Goal: Task Accomplishment & Management: Manage account settings

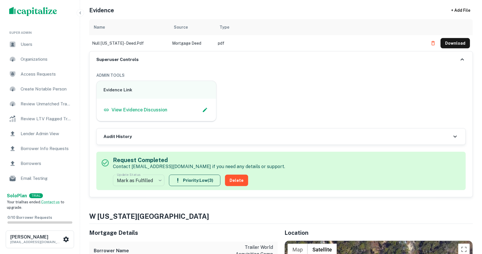
scroll to position [70, 0]
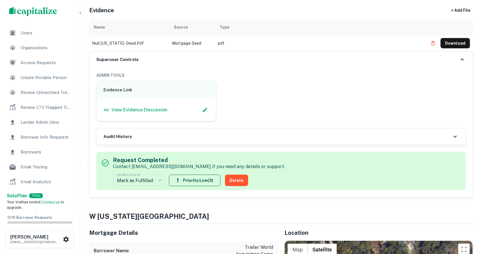
click at [38, 133] on div "Borrower Info Requests" at bounding box center [40, 137] width 71 height 14
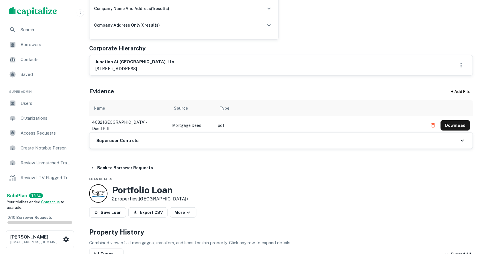
scroll to position [229, 0]
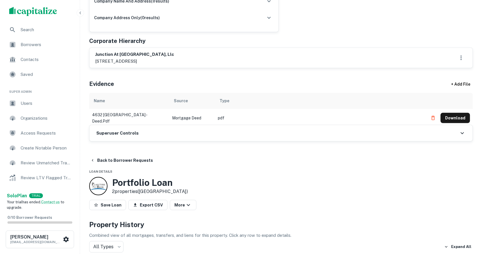
click at [121, 130] on h6 "Superuser Controls" at bounding box center [117, 133] width 42 height 7
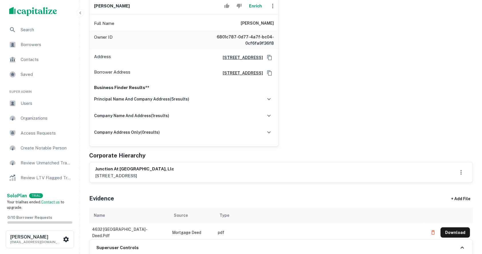
scroll to position [267, 0]
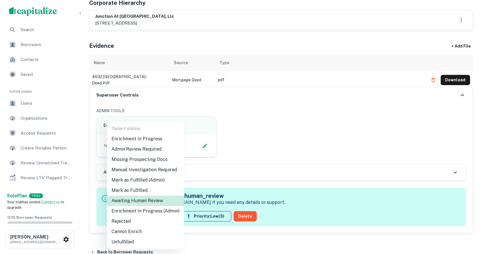
click at [154, 140] on li "Enrichment In Progress" at bounding box center [145, 139] width 77 height 10
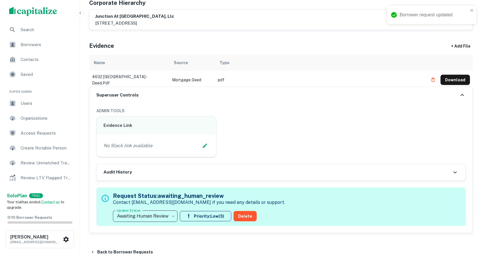
type input "**********"
click at [437, 40] on div "Evidence + Add File" at bounding box center [281, 45] width 384 height 20
click at [208, 144] on icon "Edit Slack Link" at bounding box center [205, 146] width 6 height 6
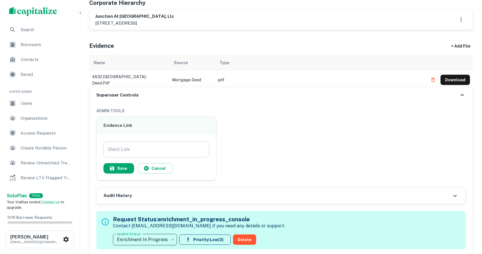
click at [175, 145] on input "Slack Link" at bounding box center [157, 149] width 106 height 16
paste input "**********"
type input "**********"
click at [124, 167] on button "Save" at bounding box center [119, 168] width 31 height 10
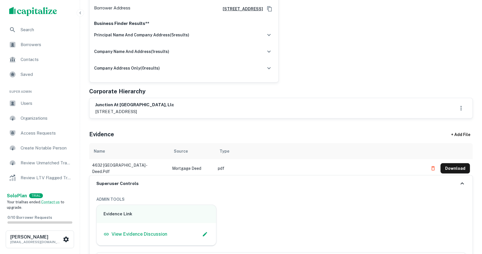
scroll to position [191, 0]
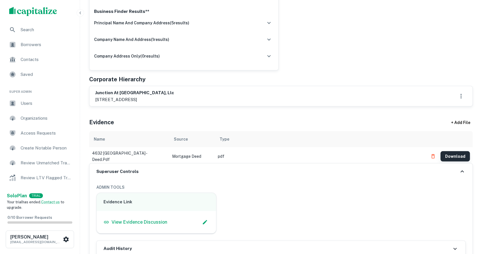
click at [454, 154] on button "Download" at bounding box center [455, 156] width 29 height 10
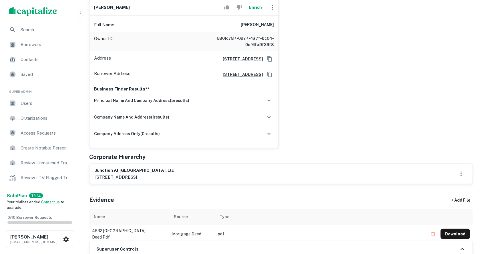
scroll to position [114, 0]
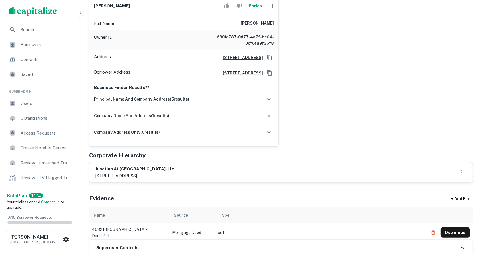
click at [103, 168] on h6 "junction at broadway, llc" at bounding box center [134, 169] width 79 height 7
copy h6 "junction at broadway, llc"
click at [206, 163] on div "junction at broadway, llc 250 crumps park ave, macon, ga, 31204-0000" at bounding box center [281, 172] width 383 height 20
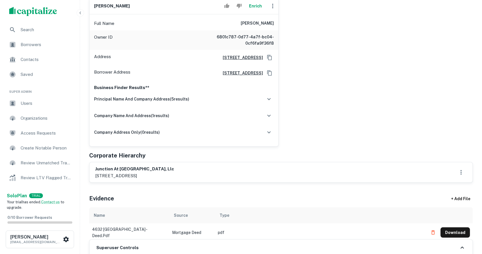
click at [460, 65] on div "marvin h. peavy jr Enrich Full Name marvin h. peavy jr Owner ID 6801c787-0d77-4…" at bounding box center [279, 69] width 389 height 153
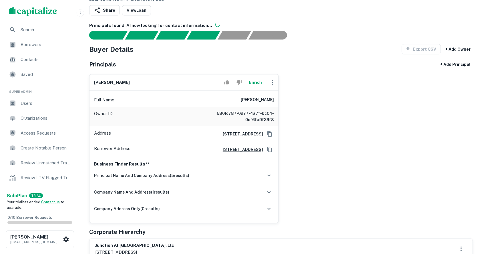
scroll to position [76, 0]
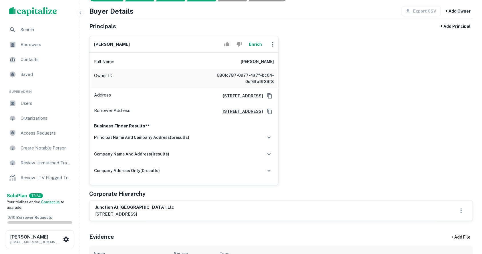
click at [463, 79] on div "marvin h. peavy jr Enrich Full Name marvin h. peavy jr Owner ID 6801c787-0d77-4…" at bounding box center [279, 107] width 389 height 153
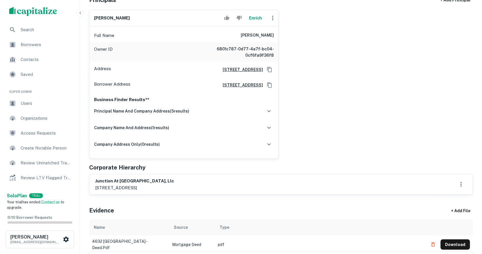
scroll to position [114, 0]
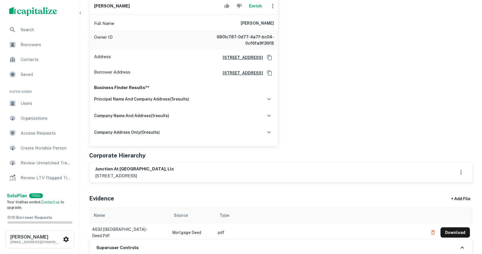
click at [100, 169] on h6 "junction at broadway, llc" at bounding box center [134, 169] width 79 height 7
click at [200, 172] on div "junction at broadway, llc 250 crumps park ave, macon, ga, 31204-0000" at bounding box center [281, 172] width 372 height 13
click at [124, 168] on h6 "junction at broadway, llc" at bounding box center [134, 169] width 79 height 7
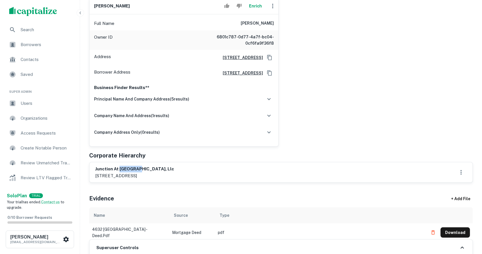
click at [124, 168] on h6 "junction at broadway, llc" at bounding box center [134, 169] width 79 height 7
drag, startPoint x: 124, startPoint y: 168, endPoint x: 132, endPoint y: 174, distance: 9.9
click at [132, 174] on div "junction at broadway, llc 250 crumps park ave, macon, ga, 31204-0000" at bounding box center [134, 172] width 79 height 13
click at [154, 161] on div "Principals + Add Principal marvin h. peavy jr Enrich Full Name marvin h. peavy …" at bounding box center [281, 83] width 384 height 200
click at [119, 5] on h6 "marvin h. peavy jr" at bounding box center [112, 6] width 36 height 7
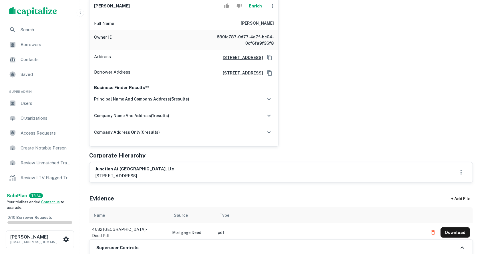
click at [119, 5] on h6 "marvin h. peavy jr" at bounding box center [112, 6] width 36 height 7
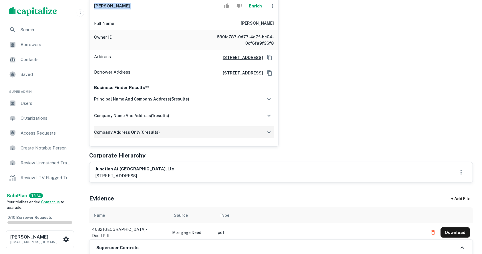
scroll to position [191, 0]
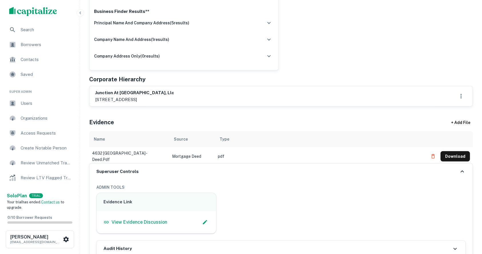
click at [142, 98] on p "250 crumps park ave, macon, ga, 31204-0000" at bounding box center [134, 99] width 79 height 7
drag, startPoint x: 140, startPoint y: 99, endPoint x: 161, endPoint y: 99, distance: 20.3
click at [161, 99] on p "250 crumps park ave, macon, ga, 31204-0000" at bounding box center [134, 99] width 79 height 7
copy p "macon, ga"
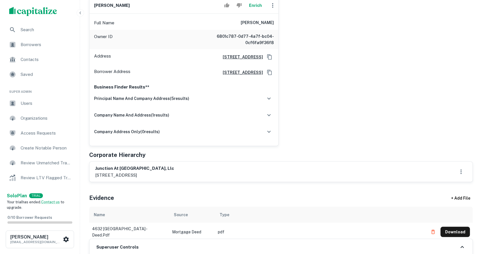
scroll to position [114, 0]
click at [314, 98] on div "marvin h. peavy jr Enrich Full Name marvin h. peavy jr Owner ID 6801c787-0d77-4…" at bounding box center [279, 69] width 389 height 153
click at [120, 5] on h6 "marvin h. peavy jr" at bounding box center [112, 6] width 36 height 7
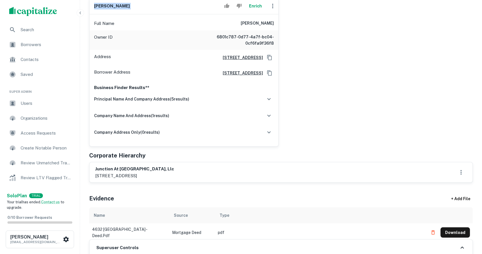
copy div "marvin h. peavy jr Enrich"
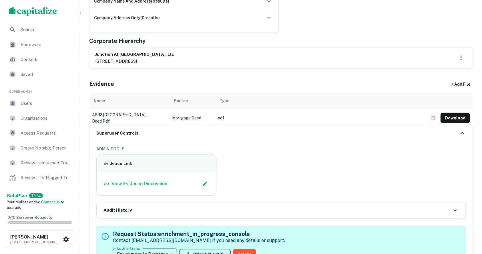
scroll to position [267, 0]
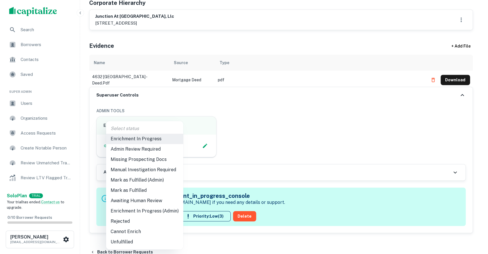
click at [143, 147] on li "Admin Review Required" at bounding box center [144, 149] width 77 height 10
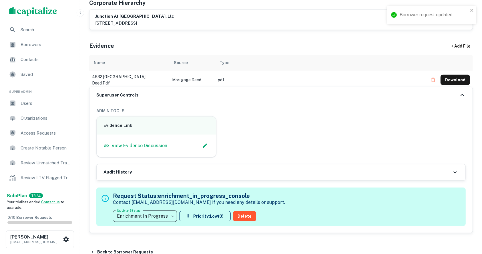
type input "**********"
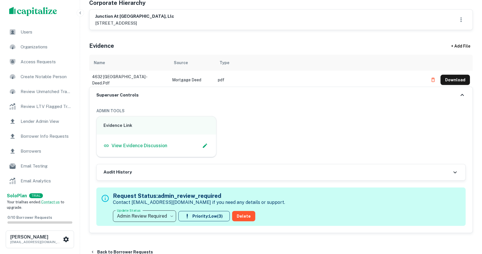
scroll to position [76, 0]
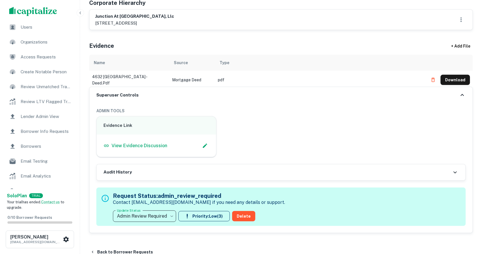
click at [39, 132] on span "Borrower Info Requests" at bounding box center [46, 131] width 51 height 7
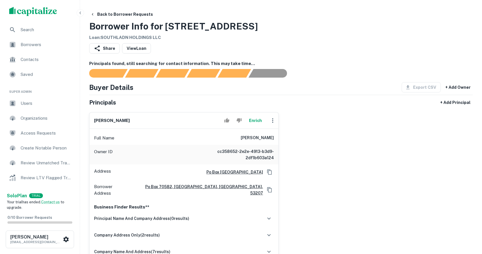
click at [460, 35] on div "Back to Borrower Requests Borrower Info for [STREET_ADDRESS] Loan : SOUTHLADN H…" at bounding box center [281, 25] width 384 height 32
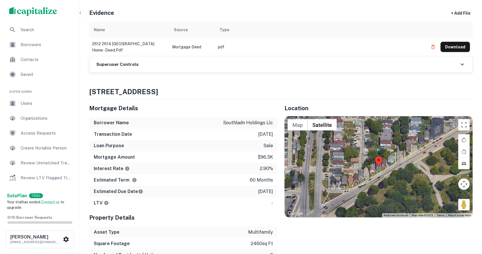
scroll to position [305, 0]
click at [130, 62] on h6 "Superuser Controls" at bounding box center [117, 64] width 42 height 7
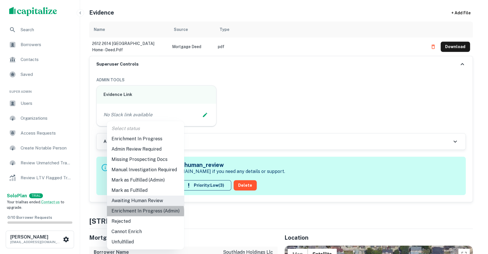
click at [140, 212] on li "Enrichment In Progress (Admin)" at bounding box center [145, 211] width 77 height 10
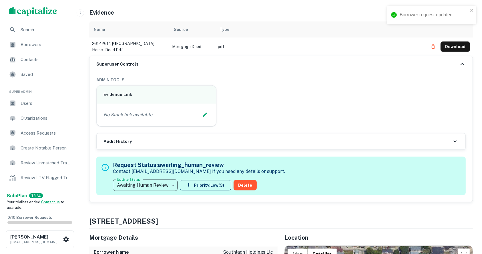
type input "**********"
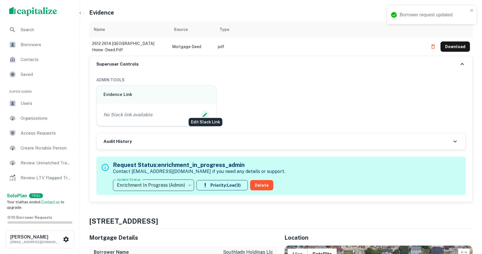
click at [204, 112] on icon "Edit Slack Link" at bounding box center [205, 115] width 6 height 6
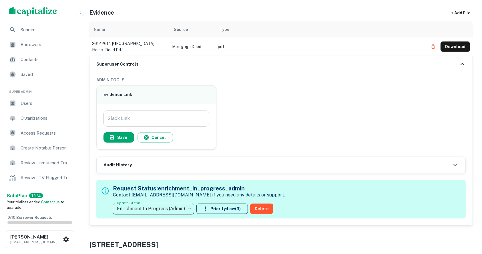
click at [169, 110] on input "Slack Link" at bounding box center [157, 118] width 106 height 16
paste input "**********"
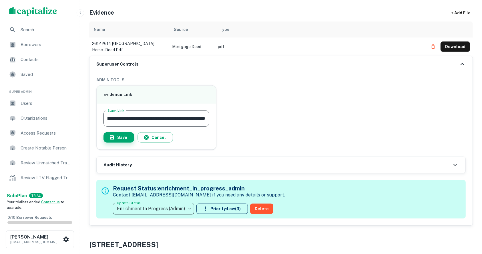
type input "**********"
click at [126, 132] on button "Save" at bounding box center [119, 137] width 31 height 10
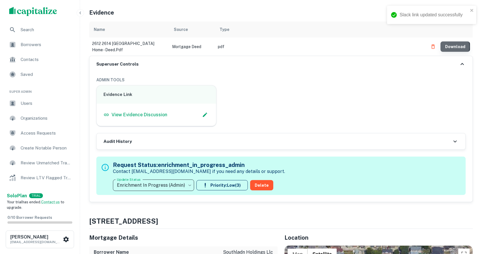
click at [449, 41] on button "Download" at bounding box center [455, 46] width 29 height 10
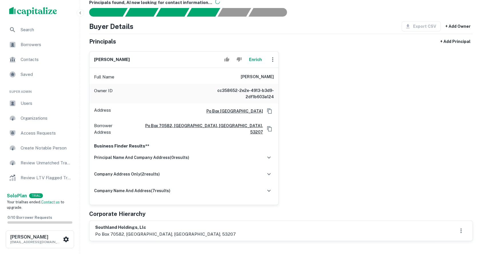
scroll to position [38, 0]
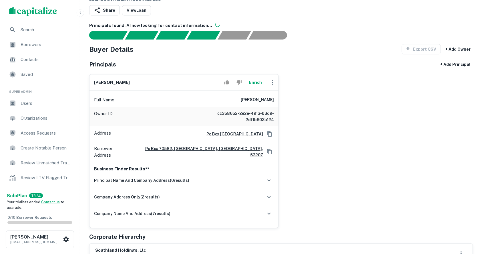
click at [107, 81] on h6 "james overland" at bounding box center [112, 82] width 36 height 7
copy div "james overland Enrich"
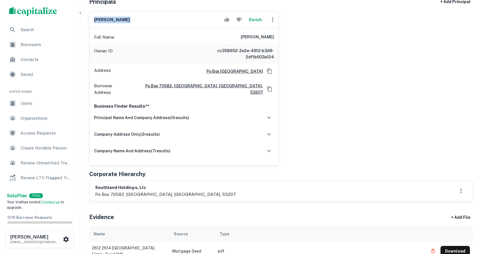
scroll to position [152, 0]
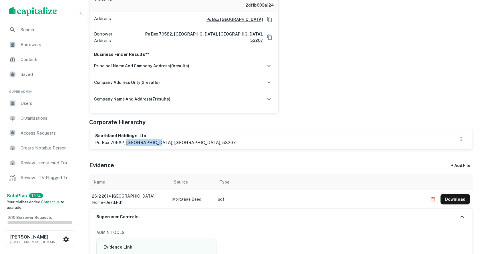
drag, startPoint x: 125, startPoint y: 136, endPoint x: 153, endPoint y: 138, distance: 28.6
click at [153, 139] on p "po box 70582, milwaukee, wi, 53207" at bounding box center [165, 142] width 141 height 7
copy p "milwaukee, wi"
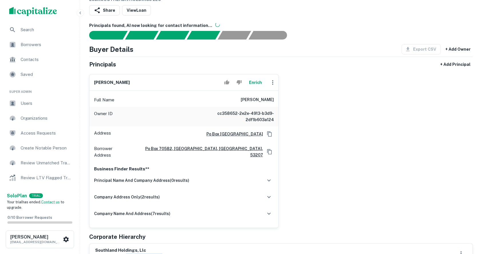
scroll to position [76, 0]
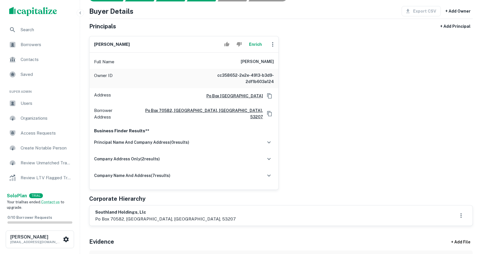
click at [165, 209] on h6 "southland holdings, llc" at bounding box center [165, 212] width 141 height 7
click at [113, 209] on h6 "southland holdings, llc" at bounding box center [165, 212] width 141 height 7
click at [188, 213] on div "southland holdings, llc po box 70582, milwaukee, wi, 53207" at bounding box center [281, 215] width 372 height 13
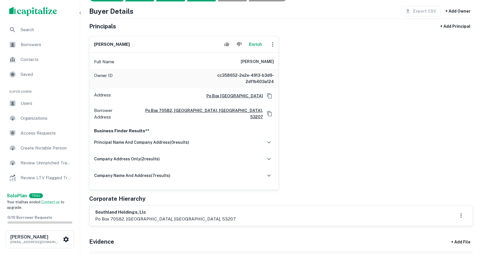
click at [128, 209] on h6 "southland holdings, llc" at bounding box center [165, 212] width 141 height 7
drag, startPoint x: 128, startPoint y: 208, endPoint x: 163, endPoint y: 216, distance: 35.9
click at [163, 216] on div "southland holdings, llc po box 70582, milwaukee, wi, 53207" at bounding box center [165, 215] width 141 height 13
click at [195, 209] on div "southland holdings, llc po box 70582, milwaukee, wi, 53207" at bounding box center [281, 215] width 372 height 13
click at [104, 209] on h6 "southland holdings, llc" at bounding box center [165, 212] width 141 height 7
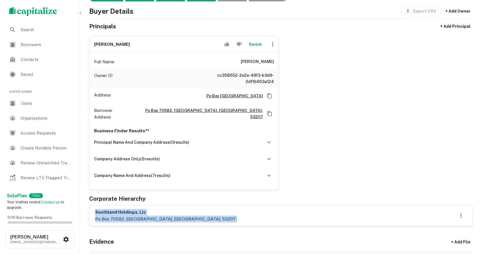
drag, startPoint x: 105, startPoint y: 207, endPoint x: 168, endPoint y: 212, distance: 63.1
click at [168, 212] on div "southland holdings, llc po box 70582, milwaukee, wi, 53207" at bounding box center [165, 215] width 141 height 13
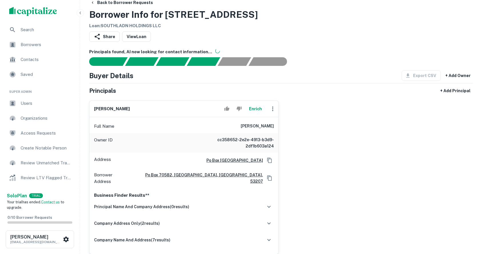
scroll to position [0, 0]
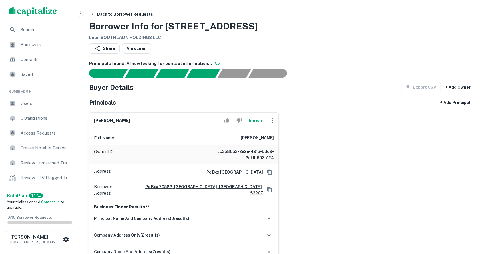
click at [116, 120] on h6 "james overland" at bounding box center [112, 120] width 36 height 7
copy div "james overland Enrich"
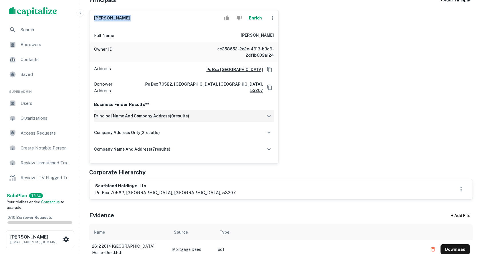
scroll to position [114, 0]
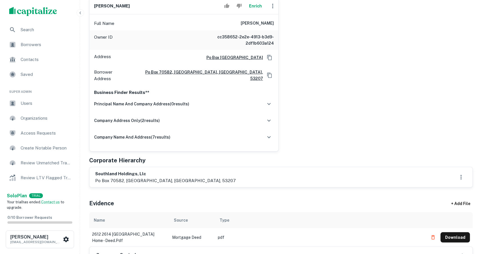
click at [96, 171] on h6 "southland holdings, llc" at bounding box center [165, 174] width 141 height 7
drag, startPoint x: 96, startPoint y: 170, endPoint x: 102, endPoint y: 170, distance: 6.0
click at [102, 171] on h6 "southland holdings, llc" at bounding box center [165, 174] width 141 height 7
copy h6 "southland holdings, llc"
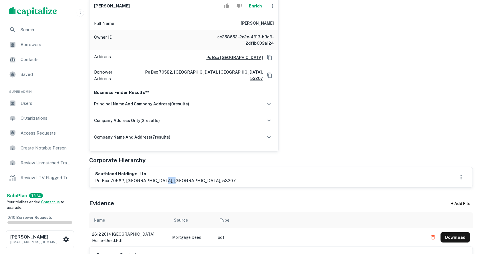
drag, startPoint x: 157, startPoint y: 174, endPoint x: 169, endPoint y: 175, distance: 12.6
click at [169, 175] on div "southland holdings, llc po box 70582, milwaukee, wi, 53207" at bounding box center [281, 177] width 372 height 13
copy p "53207"
drag, startPoint x: 110, startPoint y: 175, endPoint x: 123, endPoint y: 175, distance: 13.5
click at [123, 177] on p "po box 70582, milwaukee, wi, 53207" at bounding box center [165, 180] width 141 height 7
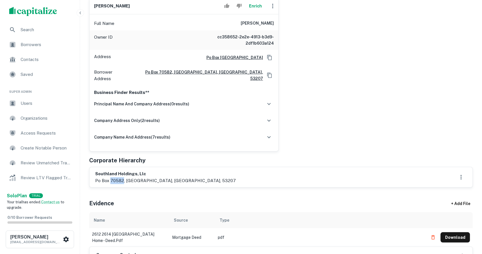
copy p "70582"
drag, startPoint x: 95, startPoint y: 175, endPoint x: 170, endPoint y: 175, distance: 75.0
click at [170, 175] on div "southland holdings, llc po box 70582, milwaukee, wi, 53207" at bounding box center [281, 177] width 372 height 13
copy p "po box 70582, milwaukee, wi, 53207"
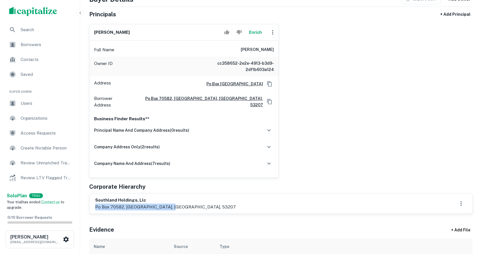
scroll to position [76, 0]
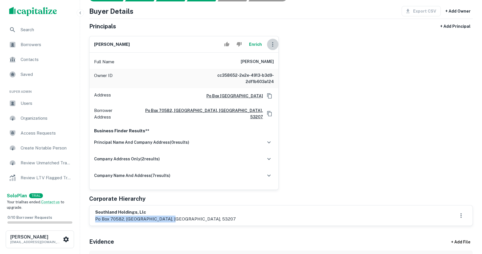
click at [275, 41] on icon "button" at bounding box center [273, 44] width 7 height 7
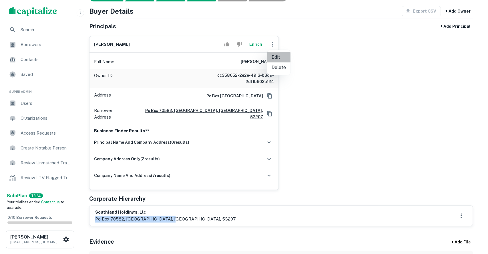
click at [276, 57] on li "Edit" at bounding box center [278, 57] width 23 height 10
select select "**"
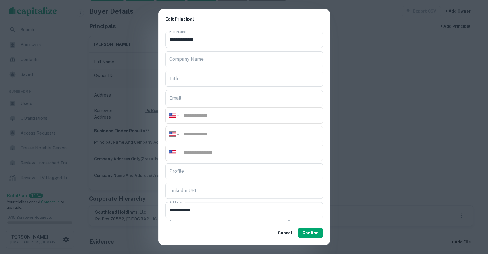
click at [198, 113] on input "tel" at bounding box center [251, 115] width 137 height 7
click at [205, 138] on div "**********" at bounding box center [244, 134] width 158 height 16
click at [207, 132] on input "tel" at bounding box center [251, 134] width 137 height 7
click at [207, 135] on input "tel" at bounding box center [251, 134] width 137 height 7
paste input "**********"
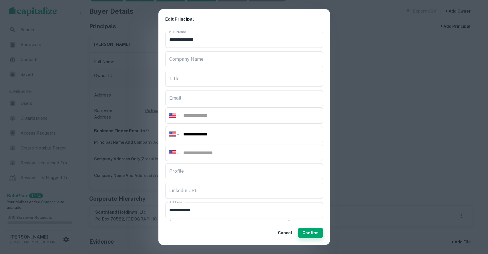
type input "**********"
click at [317, 233] on button "Confirm" at bounding box center [310, 232] width 25 height 10
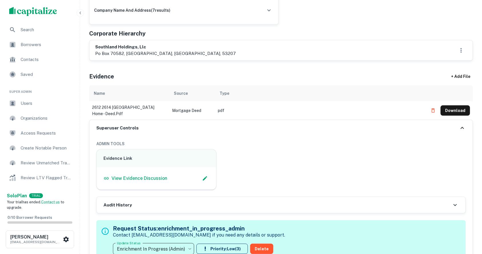
scroll to position [267, 0]
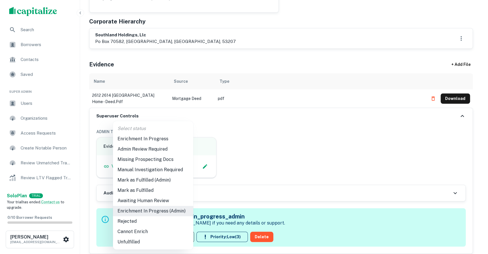
click at [147, 151] on li "Admin Review Required" at bounding box center [153, 149] width 80 height 10
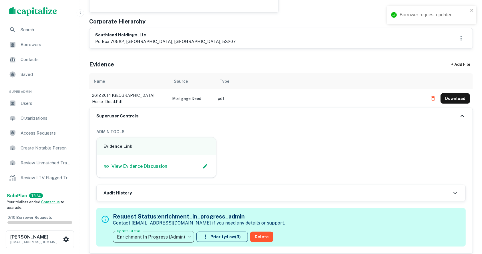
type input "**********"
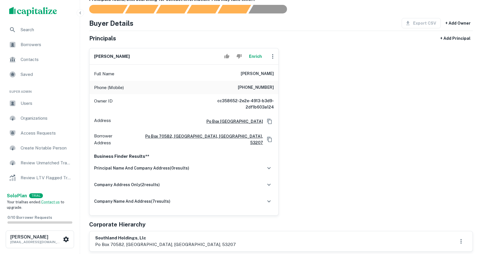
scroll to position [76, 0]
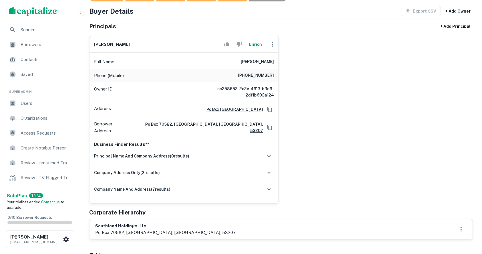
click at [430, 91] on div "james overland Enrich Full Name james overland Phone (Mobile) (414) 364-9777 Ow…" at bounding box center [279, 117] width 389 height 172
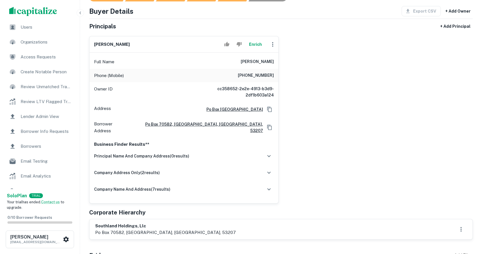
click at [36, 133] on span "Borrower Info Requests" at bounding box center [46, 131] width 51 height 7
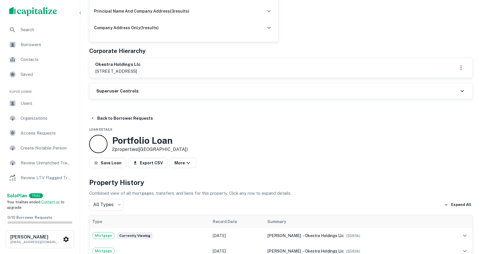
scroll to position [229, 0]
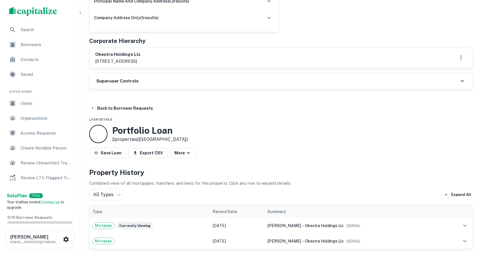
click at [125, 78] on h6 "Superuser Controls" at bounding box center [117, 81] width 42 height 7
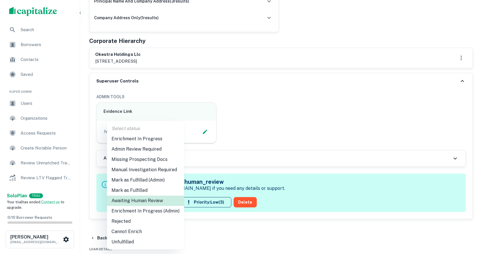
click at [140, 212] on li "Enrichment In Progress (Admin)" at bounding box center [145, 211] width 77 height 10
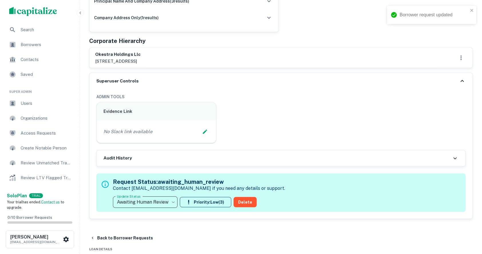
type input "**********"
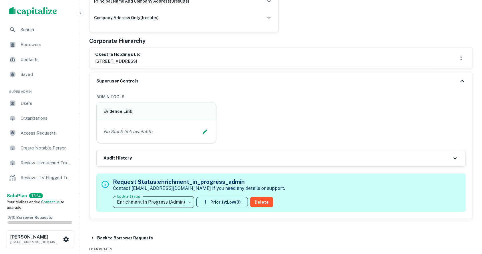
click at [206, 131] on icon "Edit Slack Link" at bounding box center [205, 132] width 6 height 6
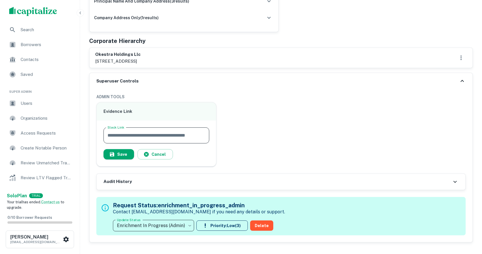
click at [164, 133] on input "Slack Link" at bounding box center [157, 135] width 106 height 16
paste input "**********"
type input "**********"
click at [123, 152] on button "Save" at bounding box center [119, 154] width 31 height 10
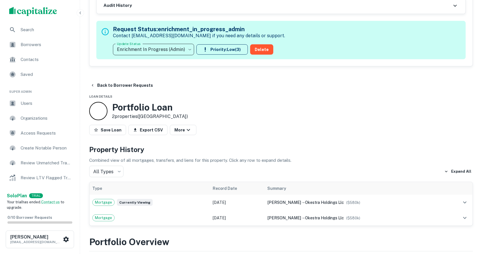
scroll to position [419, 0]
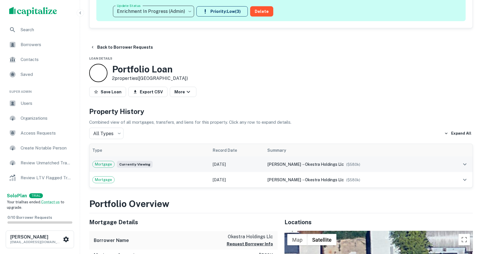
click at [465, 163] on icon "expand row" at bounding box center [465, 164] width 7 height 7
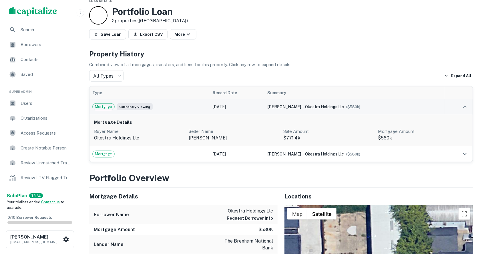
scroll to position [496, 0]
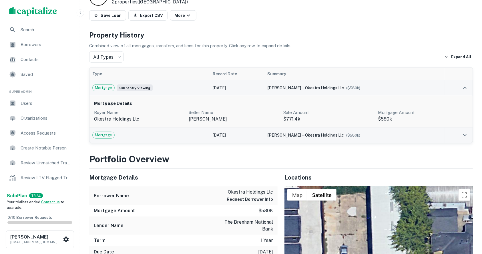
click at [465, 134] on icon "expand row" at bounding box center [464, 135] width 3 height 2
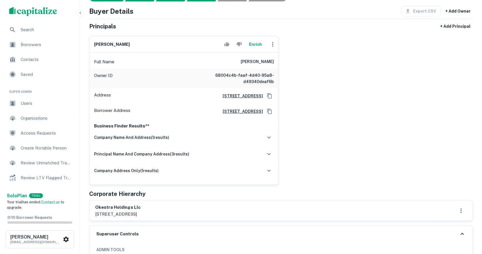
scroll to position [0, 0]
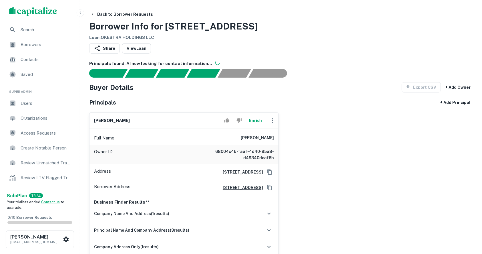
click at [107, 121] on h6 "abayomi oke" at bounding box center [112, 120] width 36 height 7
copy div "abayomi oke Enrich"
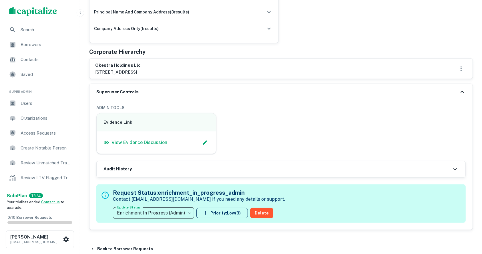
scroll to position [229, 0]
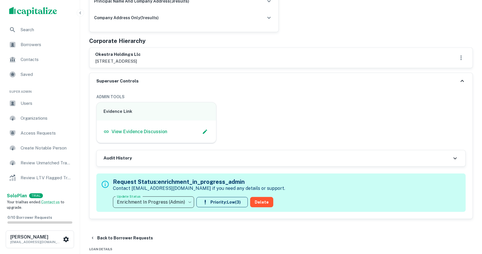
drag, startPoint x: 133, startPoint y: 60, endPoint x: 148, endPoint y: 61, distance: 15.5
click at [141, 61] on p "7327 settlers way, katy, tx, 77493" at bounding box center [117, 61] width 45 height 7
copy p "katy, tx"
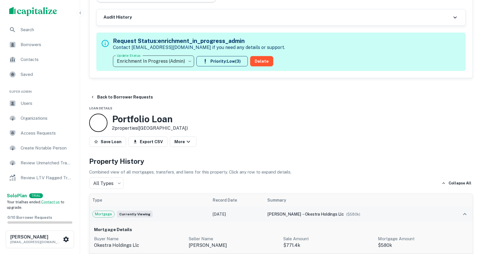
scroll to position [381, 0]
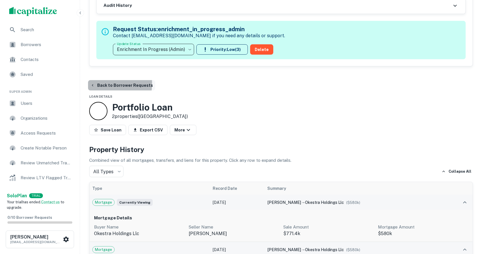
click at [93, 83] on icon "button" at bounding box center [92, 85] width 5 height 5
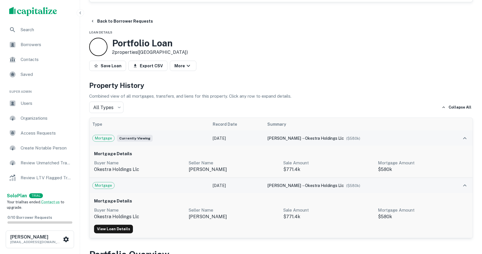
scroll to position [458, 0]
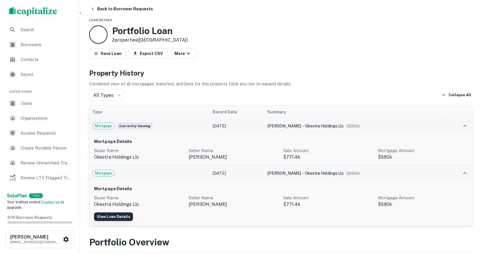
click at [119, 215] on link "View Loan Details" at bounding box center [113, 216] width 39 height 9
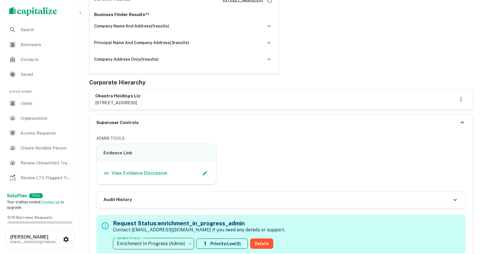
scroll to position [144, 0]
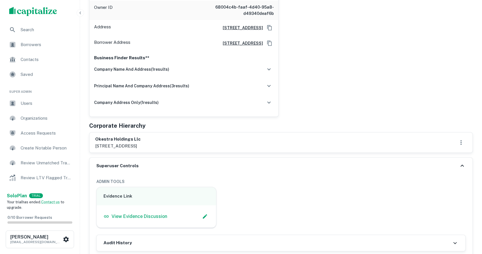
drag, startPoint x: 197, startPoint y: 144, endPoint x: 183, endPoint y: 145, distance: 14.1
click at [197, 144] on div "okestra holdings llc 7327 settlers way, katy, tx, 77493" at bounding box center [281, 142] width 372 height 13
click at [116, 139] on h6 "okestra holdings llc" at bounding box center [117, 139] width 45 height 7
drag, startPoint x: 116, startPoint y: 139, endPoint x: 128, endPoint y: 148, distance: 15.2
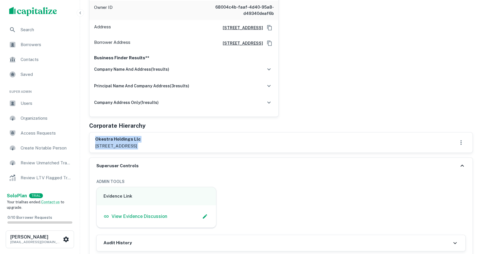
click at [128, 148] on div "okestra holdings llc 7327 settlers way, katy, tx, 77493" at bounding box center [117, 142] width 45 height 13
click at [378, 89] on div "abayomi oke Enrich Full Name abayomi oke Owner ID 68004c4b-faaf-4d40-95a8-d4934…" at bounding box center [279, 39] width 389 height 153
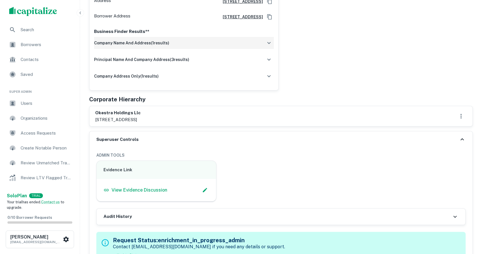
scroll to position [183, 0]
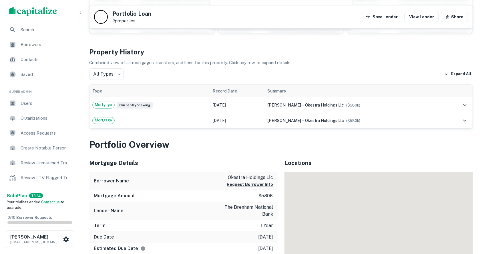
scroll to position [38, 0]
